Goal: Find specific page/section: Find specific page/section

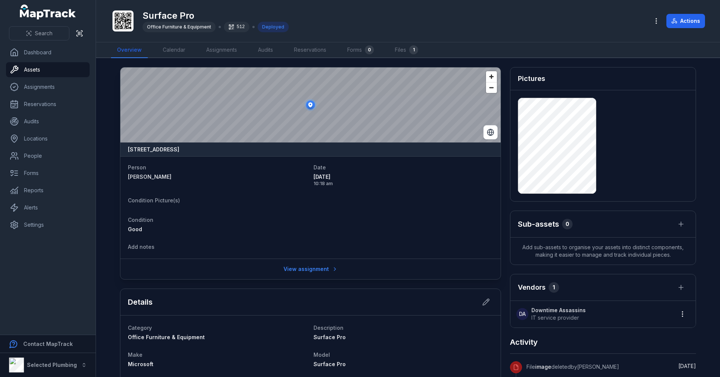
click at [108, 196] on main "[STREET_ADDRESS] Person [PERSON_NAME] Date [DATE] 10:18 am Condition Picture(s)…" at bounding box center [408, 217] width 624 height 319
click at [102, 119] on main "[STREET_ADDRESS] Person [PERSON_NAME] Date [DATE] 10:18 am Condition Picture(s)…" at bounding box center [408, 217] width 624 height 319
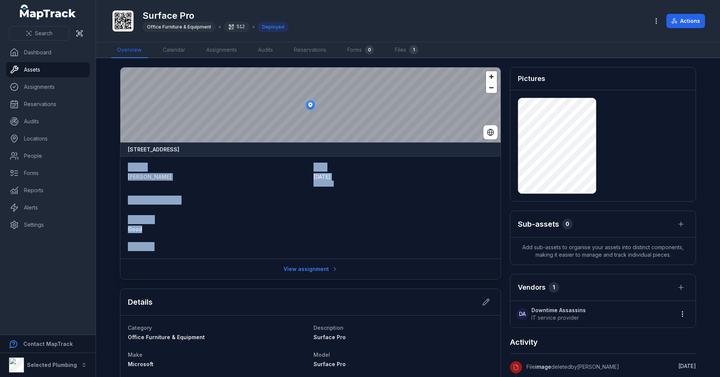
drag, startPoint x: 123, startPoint y: 167, endPoint x: 241, endPoint y: 238, distance: 136.9
click at [241, 238] on div "Person [PERSON_NAME] Date [DATE] 10:18 am Condition Picture(s) Condition Good A…" at bounding box center [310, 207] width 380 height 102
click at [258, 240] on dl "Person [PERSON_NAME] Date [DATE] 10:18 am Condition Picture(s) Condition Good A…" at bounding box center [310, 208] width 365 height 90
drag, startPoint x: 161, startPoint y: 248, endPoint x: 117, endPoint y: 163, distance: 95.5
click at [120, 163] on div "Person [PERSON_NAME] Date [DATE] 10:18 am Condition Picture(s) Condition Good A…" at bounding box center [310, 207] width 380 height 102
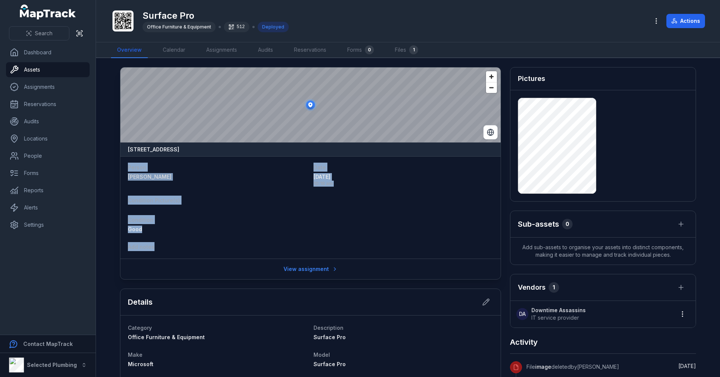
click at [256, 257] on div "Person [PERSON_NAME] Date [DATE] 10:18 am Condition Picture(s) Condition Good A…" at bounding box center [310, 207] width 380 height 102
drag, startPoint x: 159, startPoint y: 248, endPoint x: 113, endPoint y: 159, distance: 100.0
click at [113, 159] on main "[STREET_ADDRESS] Person [PERSON_NAME] Date [DATE] 10:18 am Condition Picture(s)…" at bounding box center [408, 217] width 624 height 319
click at [188, 226] on div "Good" at bounding box center [218, 230] width 180 height 8
drag, startPoint x: 155, startPoint y: 247, endPoint x: 119, endPoint y: 159, distance: 95.7
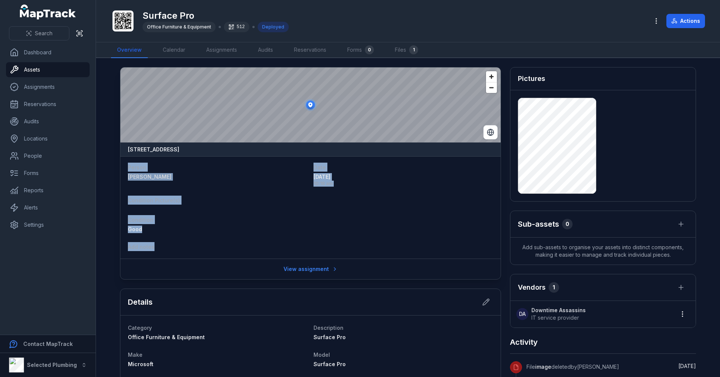
click at [120, 159] on div "Person [PERSON_NAME] Date [DATE] 10:18 am Condition Picture(s) Condition Good A…" at bounding box center [310, 207] width 380 height 102
click at [226, 237] on dl "Person [PERSON_NAME] Date [DATE] 10:18 am Condition Picture(s) Condition Good A…" at bounding box center [310, 208] width 365 height 90
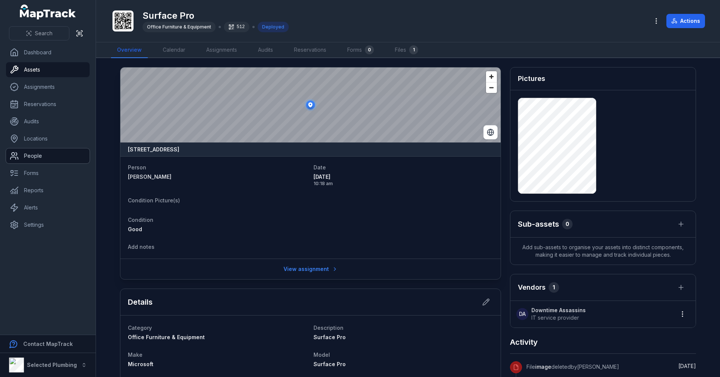
click at [40, 161] on link "People" at bounding box center [48, 156] width 84 height 15
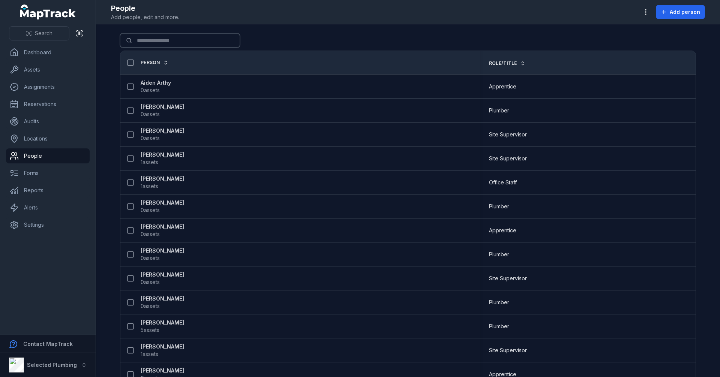
click at [165, 40] on input "Search for people" at bounding box center [180, 40] width 120 height 14
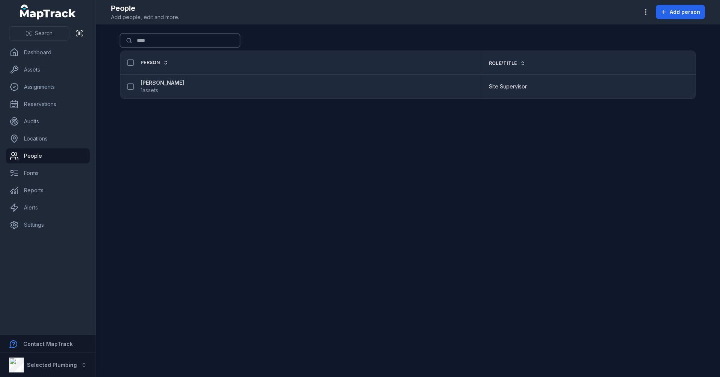
type input "****"
click at [158, 81] on strong "[PERSON_NAME]" at bounding box center [163, 83] width 44 height 8
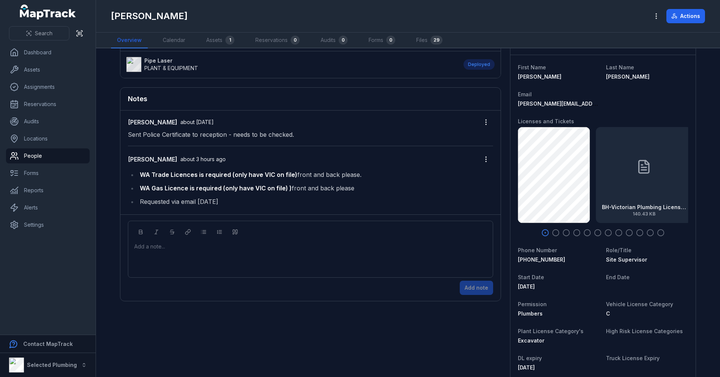
scroll to position [75, 0]
